Goal: Transaction & Acquisition: Book appointment/travel/reservation

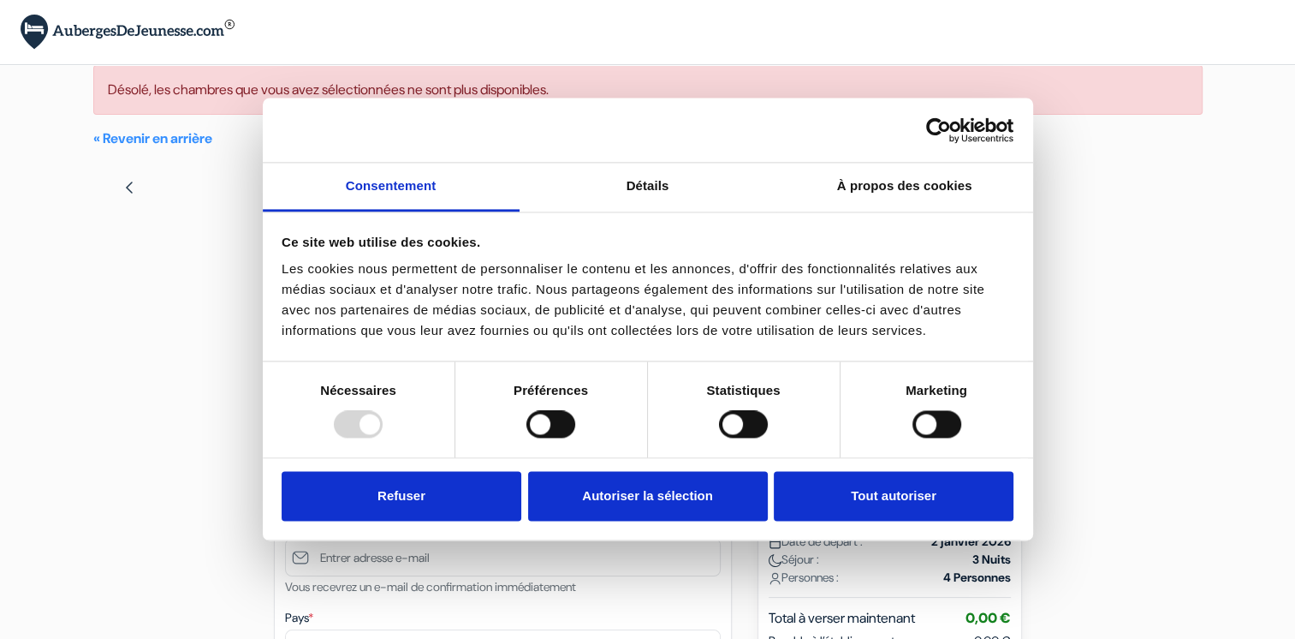
scroll to position [342, 0]
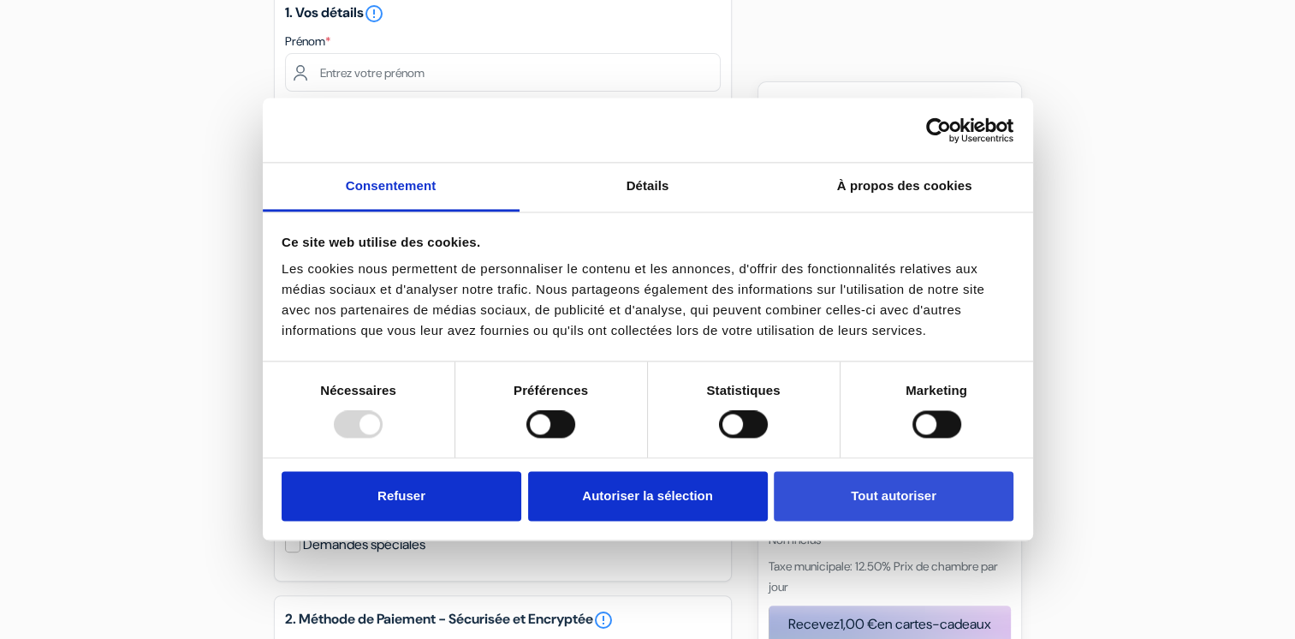
click at [893, 508] on button "Tout autoriser" at bounding box center [894, 496] width 240 height 50
checkbox input "true"
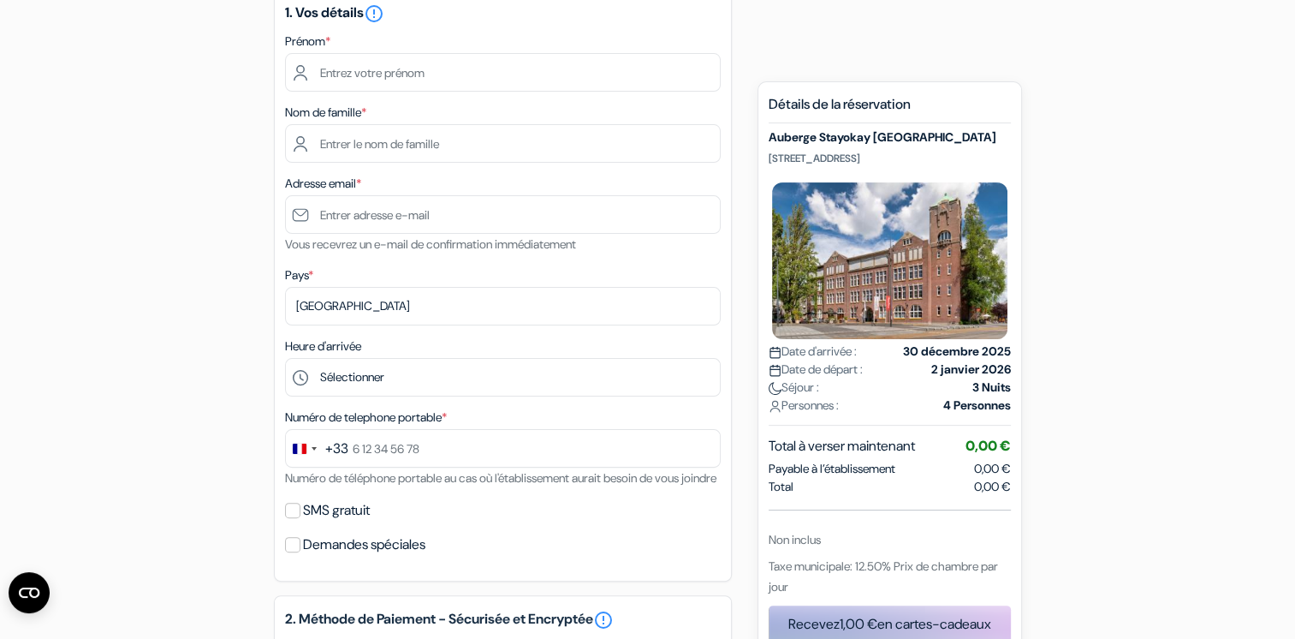
scroll to position [0, 0]
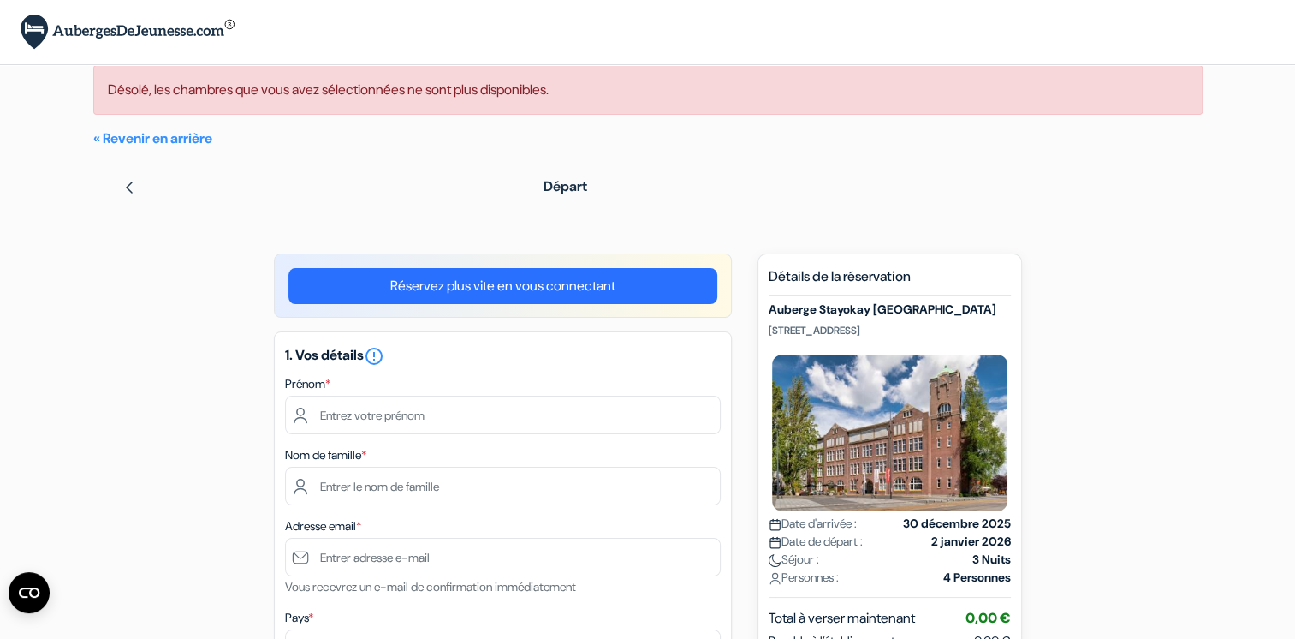
click at [135, 185] on img at bounding box center [129, 188] width 14 height 14
click at [805, 313] on h5 "Auberge Stayokay [GEOGRAPHIC_DATA]" at bounding box center [890, 309] width 242 height 15
click at [973, 516] on strong "30 décembre 2025" at bounding box center [992, 523] width 38 height 18
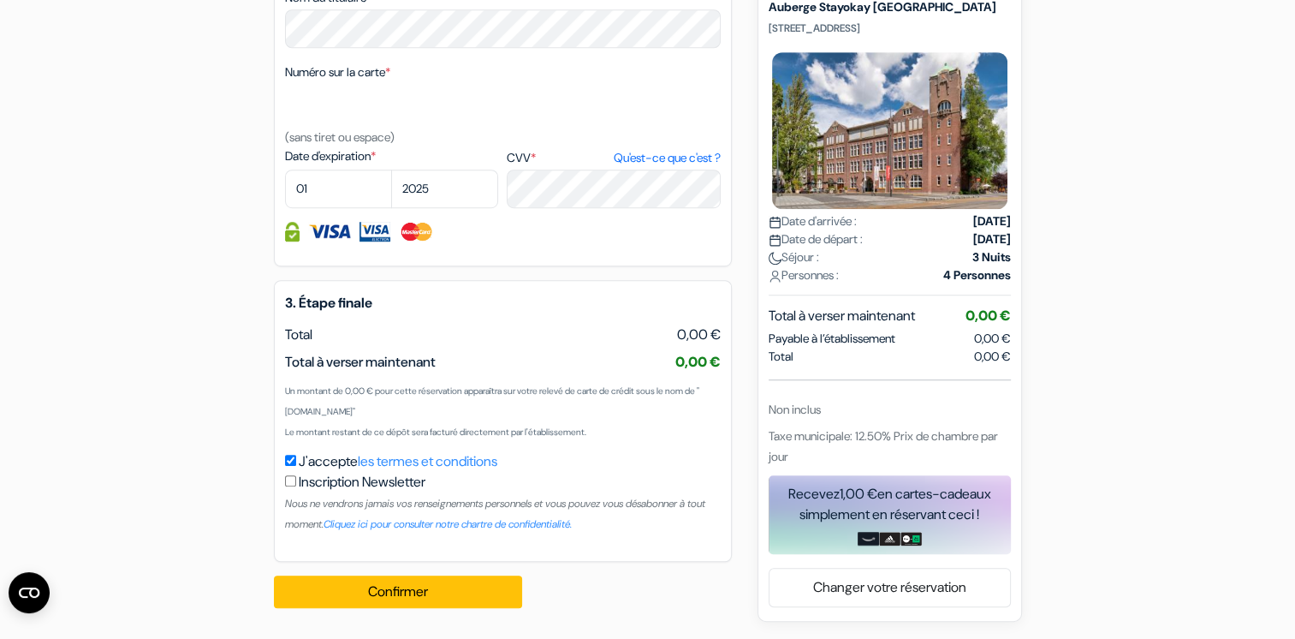
scroll to position [1062, 0]
